Goal: Complete application form

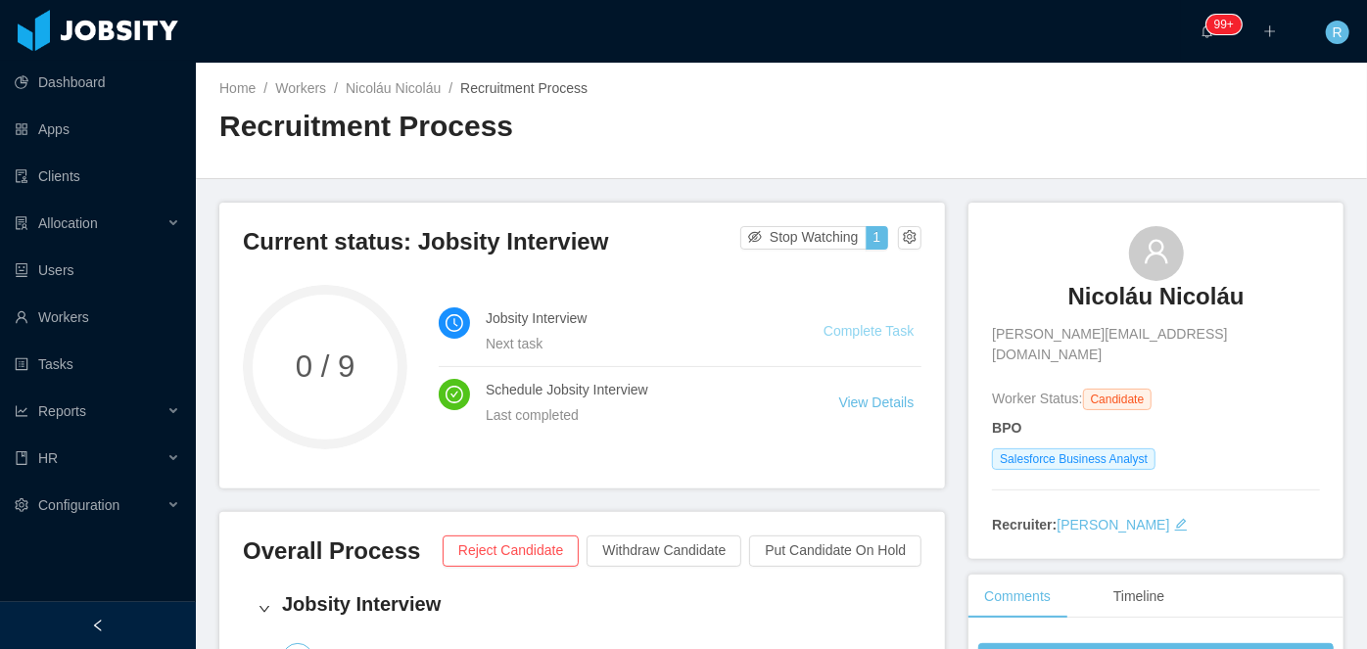
click at [889, 327] on link "Complete Task" at bounding box center [868, 331] width 90 height 16
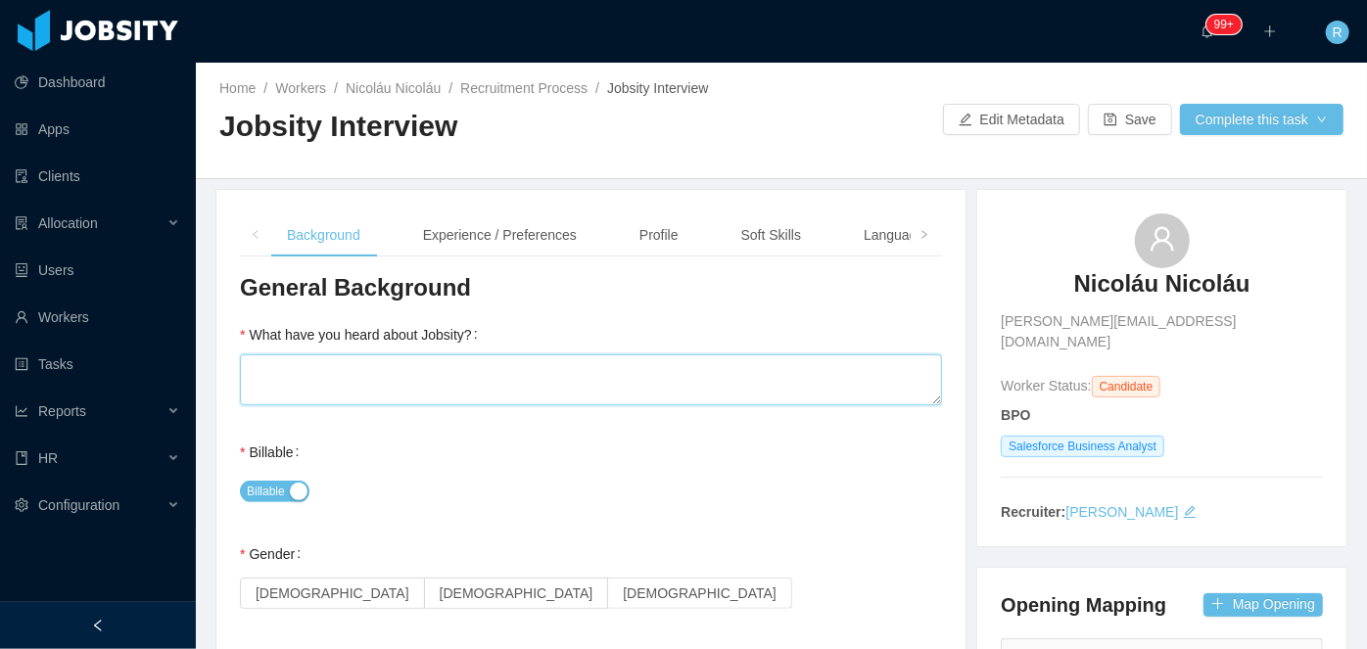
click at [583, 374] on textarea "What have you heard about Jobsity?" at bounding box center [591, 379] width 702 height 51
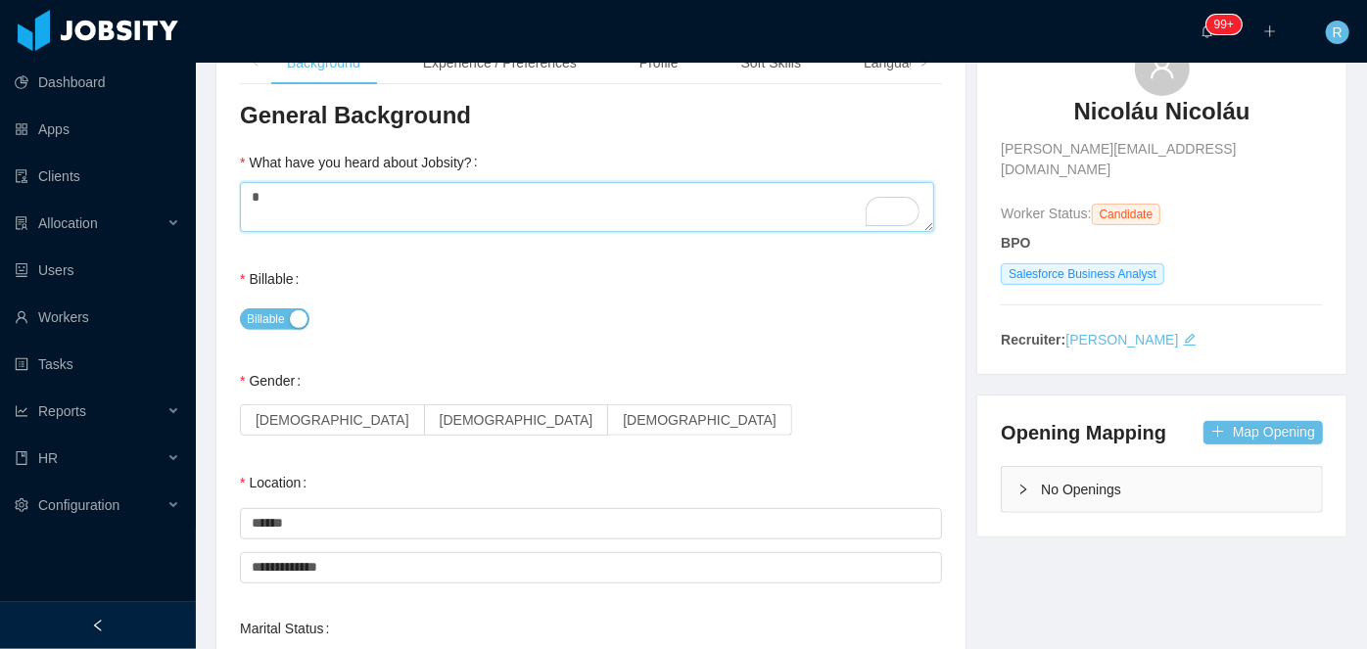
scroll to position [177, 0]
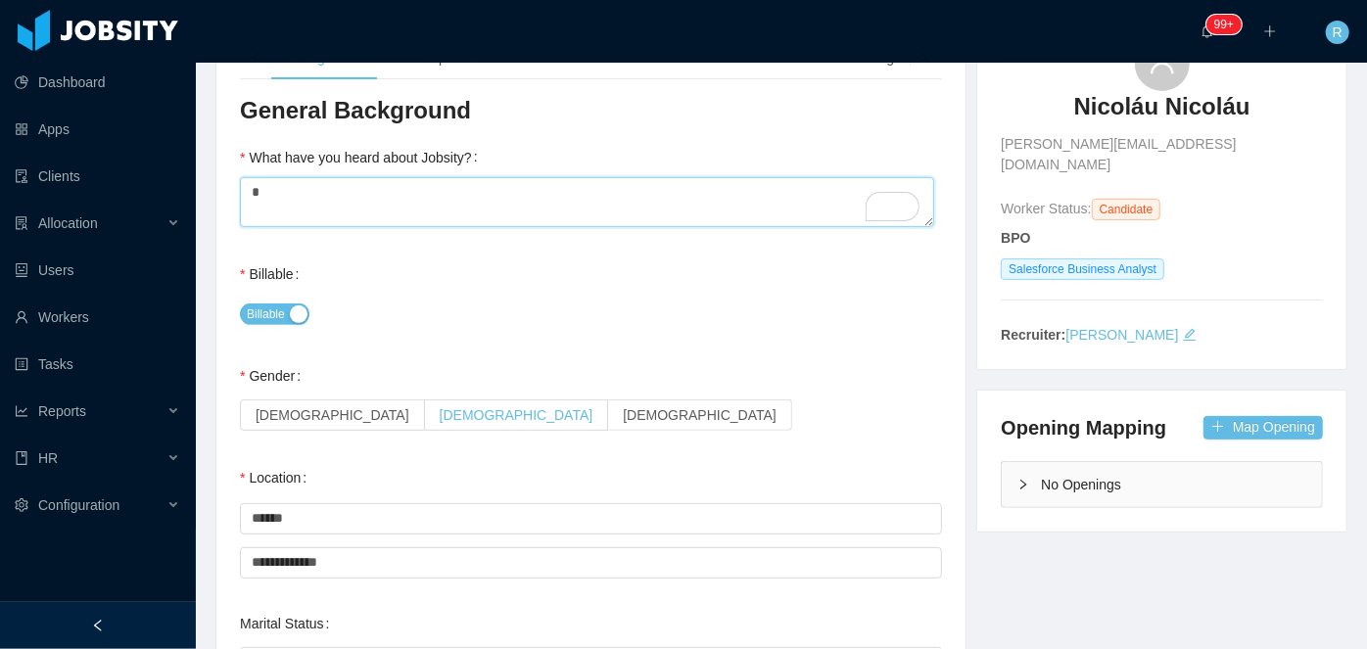
type textarea "*"
click at [440, 413] on span "[DEMOGRAPHIC_DATA]" at bounding box center [517, 415] width 154 height 16
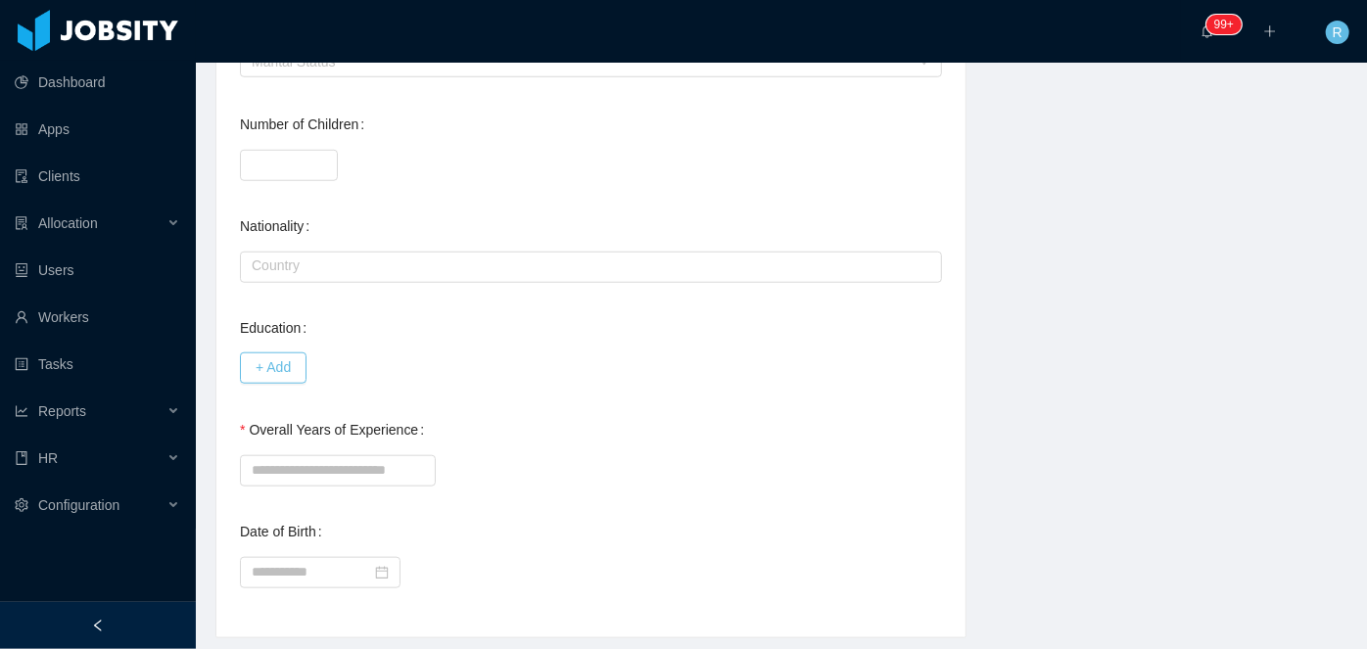
scroll to position [801, 0]
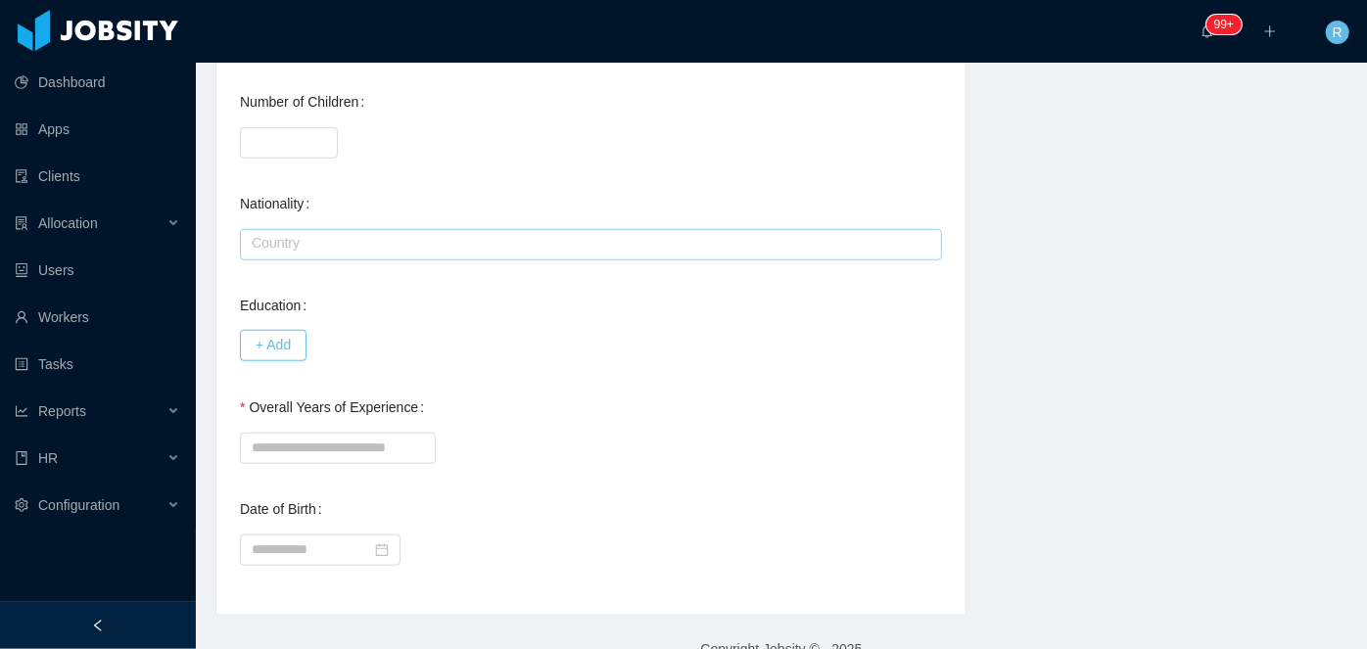
click at [347, 243] on input "text" at bounding box center [591, 244] width 702 height 31
click at [346, 274] on div "**********" at bounding box center [591, 31] width 702 height 1121
click at [340, 229] on input "text" at bounding box center [591, 244] width 702 height 31
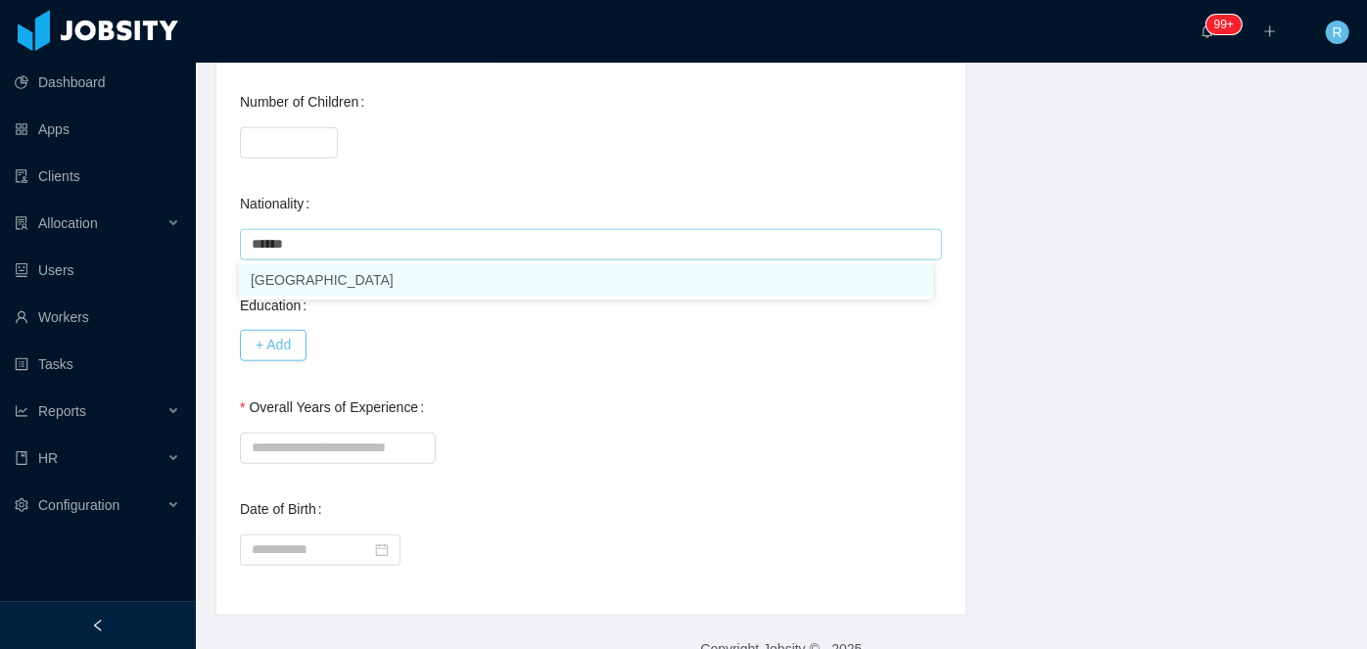
click at [307, 282] on li "[GEOGRAPHIC_DATA]" at bounding box center [586, 279] width 694 height 31
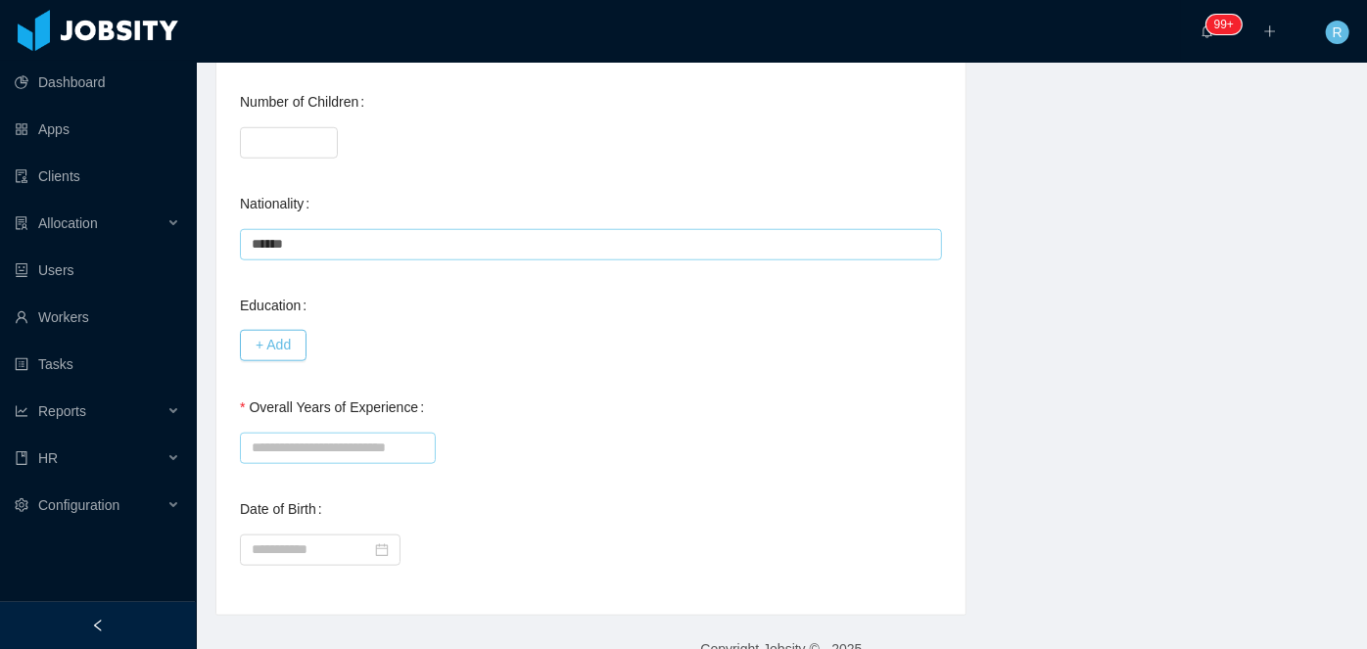
type input "******"
click at [321, 446] on input "Overall Years of Experience" at bounding box center [338, 448] width 196 height 31
type input "*"
click at [641, 395] on div "Overall Years of Experience *" at bounding box center [591, 427] width 702 height 78
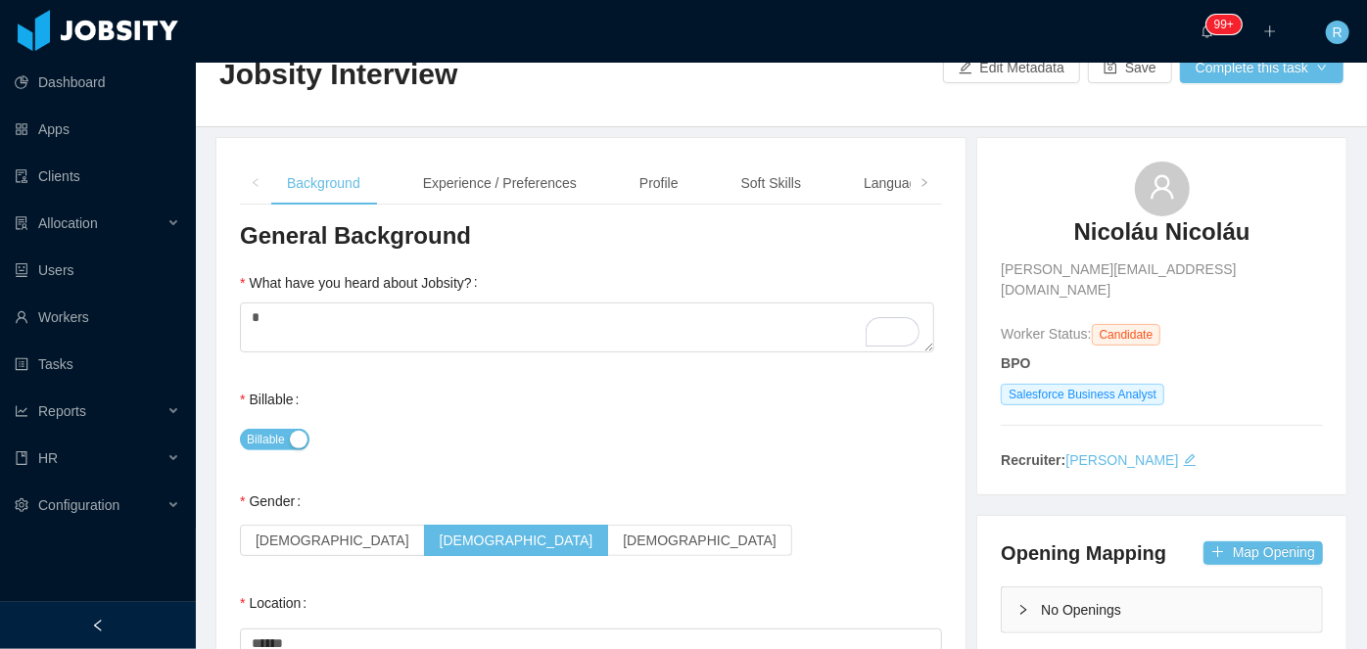
scroll to position [0, 0]
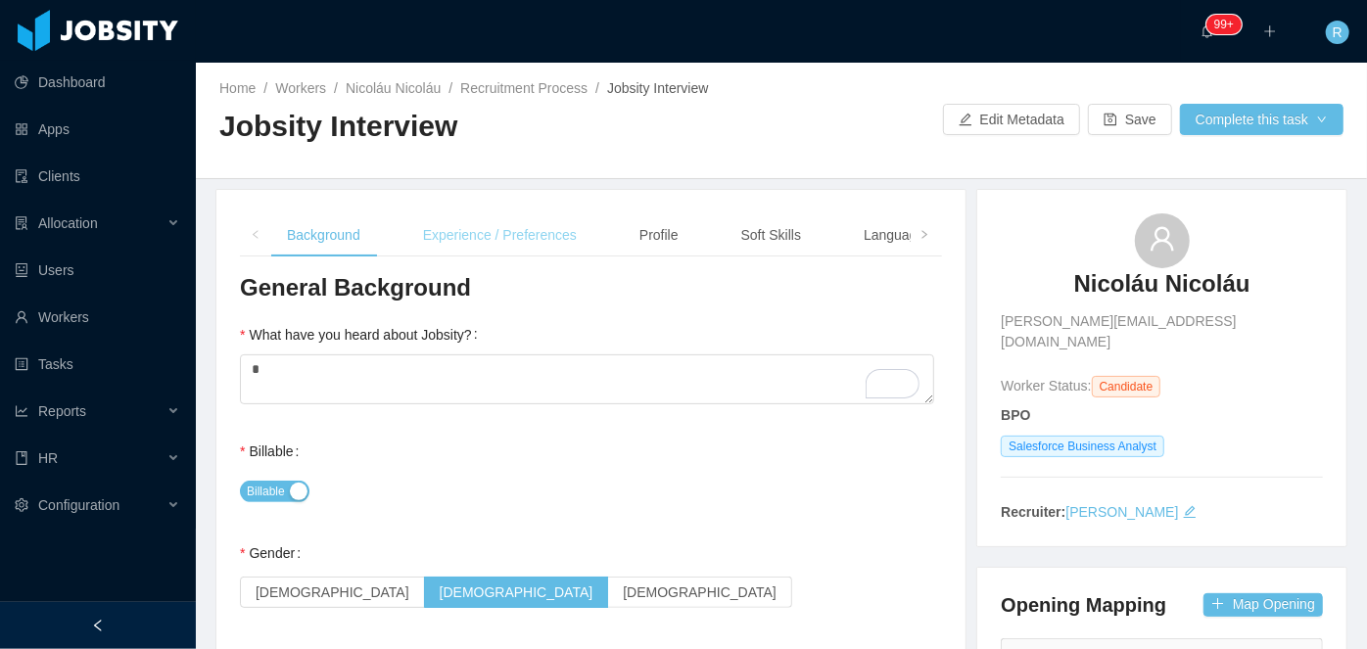
click at [558, 233] on div "Experience / Preferences" at bounding box center [499, 235] width 185 height 44
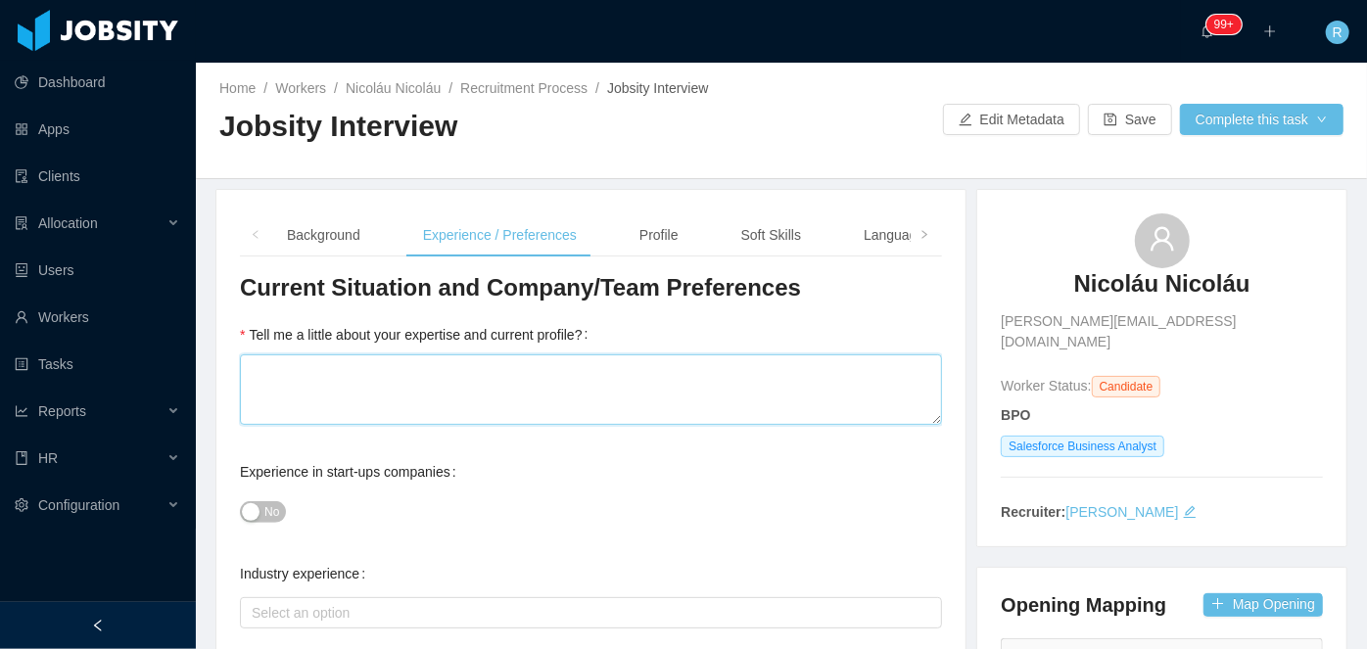
click at [456, 375] on textarea "Tell me a little about your expertise and current profile?" at bounding box center [591, 389] width 702 height 70
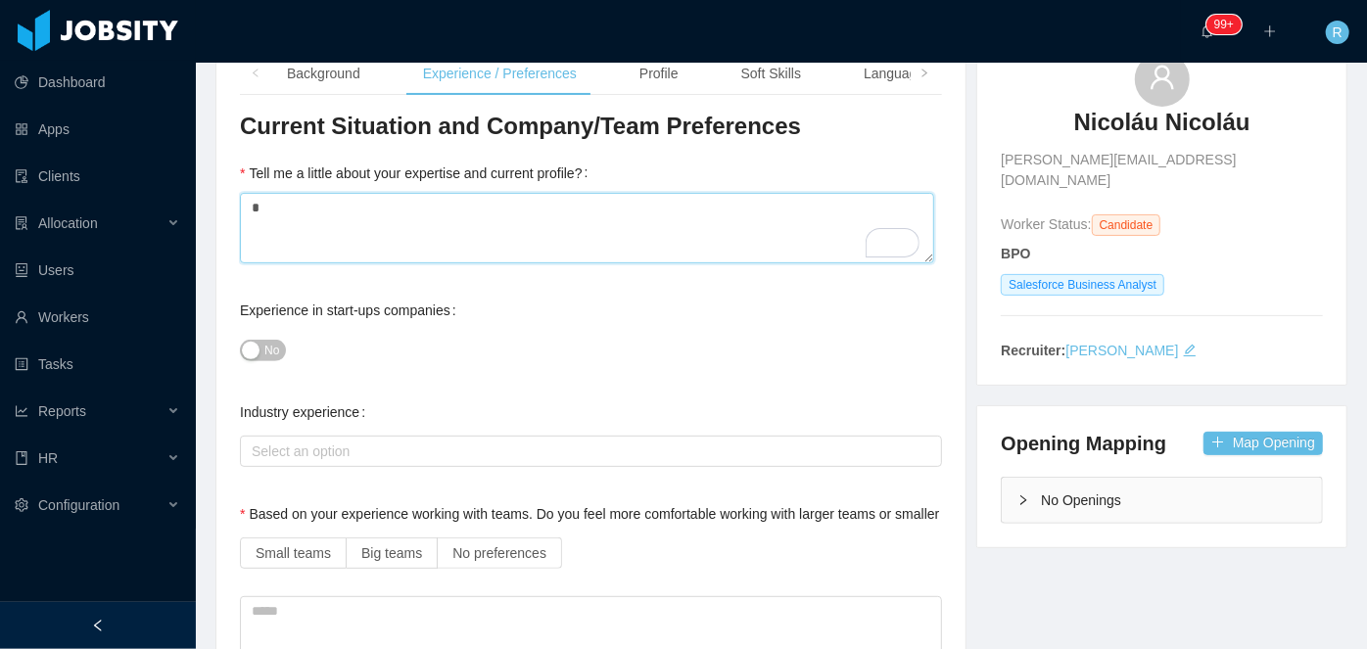
scroll to position [177, 0]
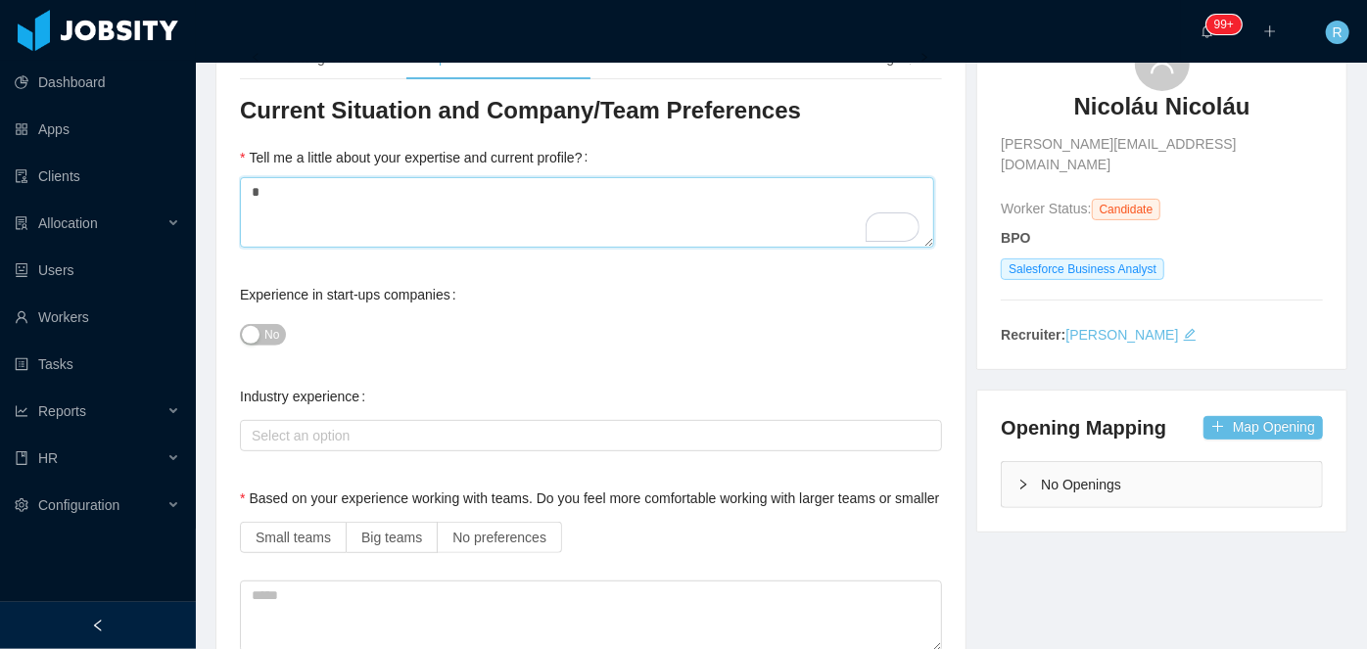
type textarea "*"
